Goal: Task Accomplishment & Management: Use online tool/utility

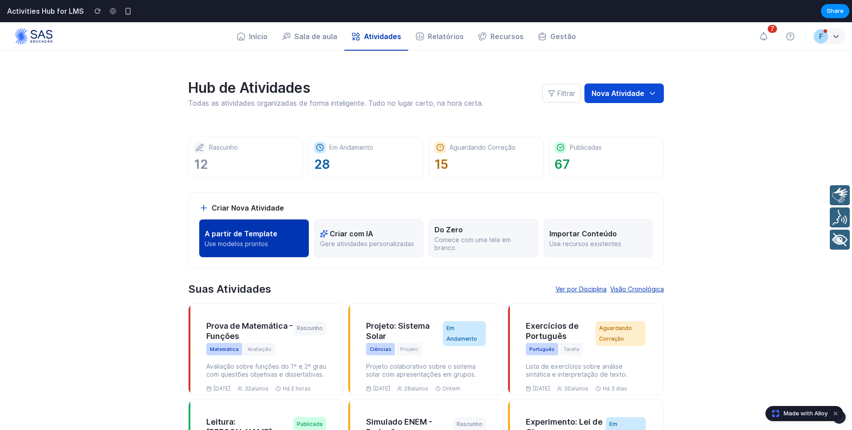
click at [229, 231] on p "A partir de Template" at bounding box center [241, 233] width 73 height 9
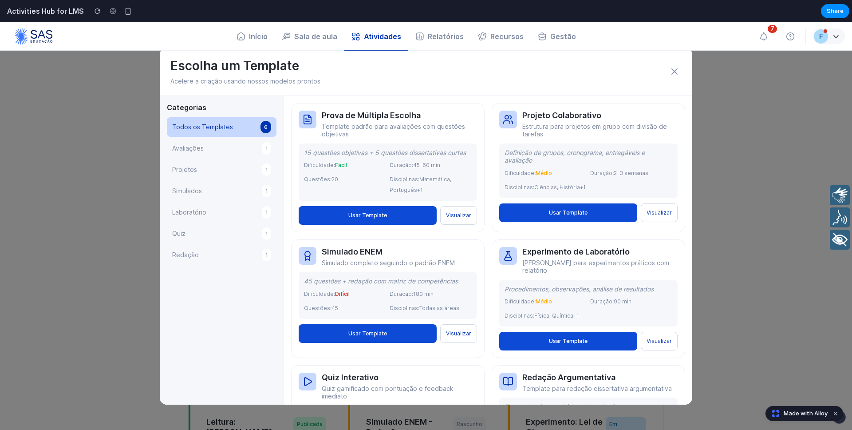
click at [675, 71] on icon at bounding box center [674, 71] width 5 height 5
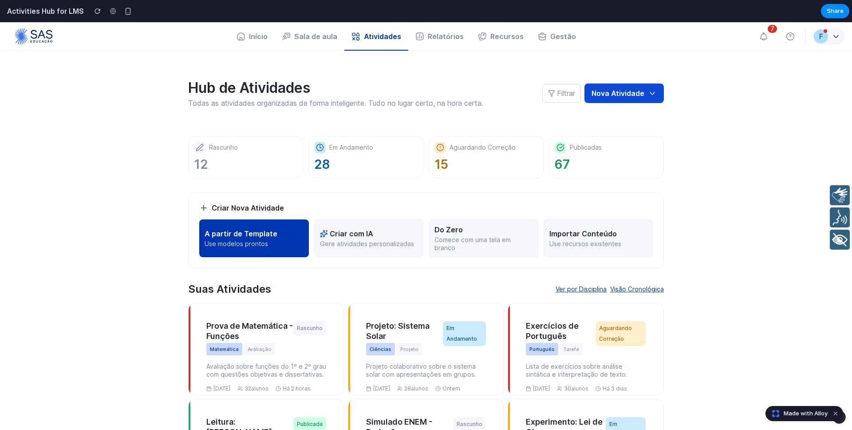
click at [234, 246] on p "Use modelos prontos" at bounding box center [254, 244] width 99 height 8
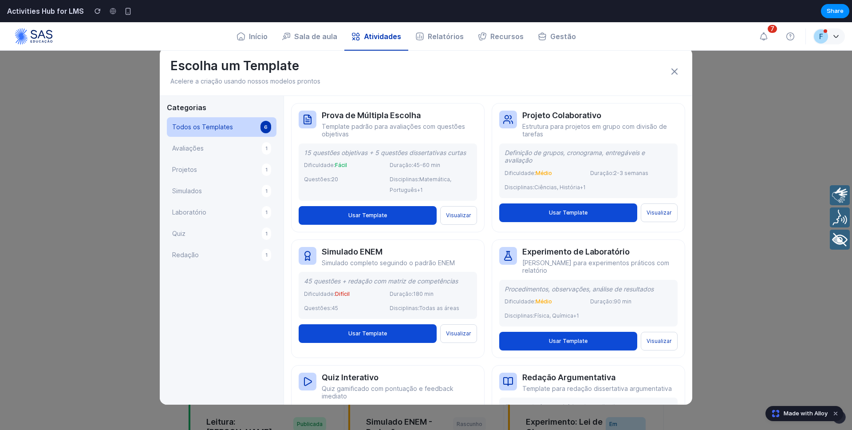
click at [671, 72] on icon at bounding box center [674, 71] width 11 height 11
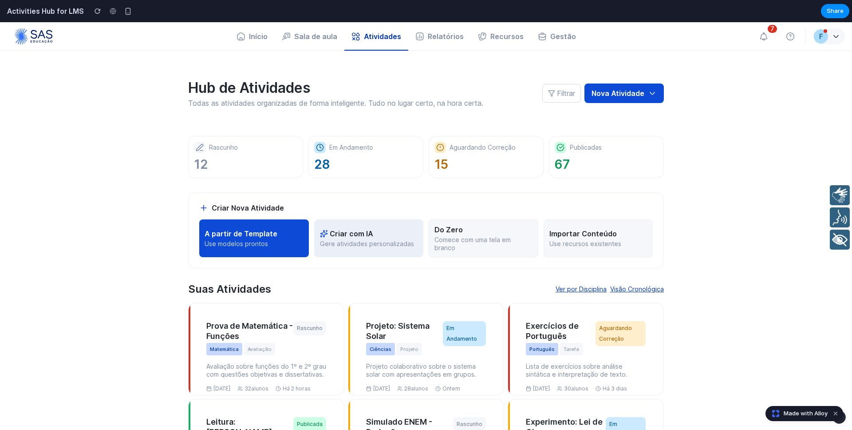
click at [347, 247] on button "Criar com IA Gere atividades personalizadas" at bounding box center [369, 238] width 110 height 38
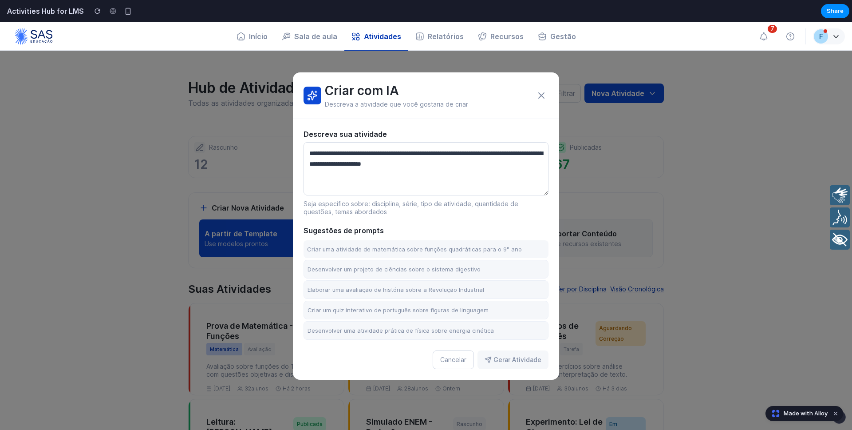
click at [539, 94] on icon at bounding box center [541, 95] width 11 height 11
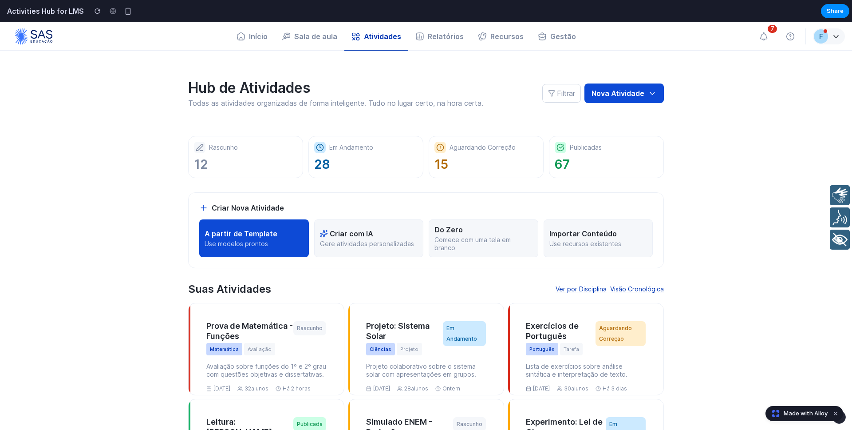
click at [467, 233] on div "Do Zero" at bounding box center [484, 229] width 98 height 9
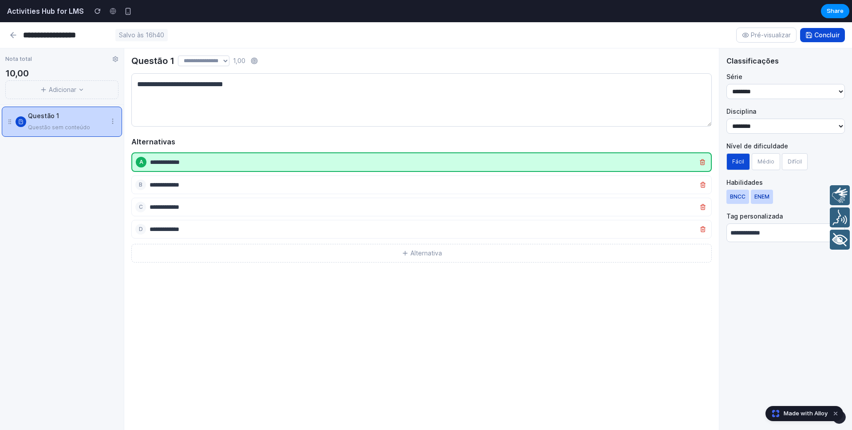
click at [15, 39] on icon at bounding box center [13, 35] width 9 height 9
